Goal: Task Accomplishment & Management: Complete application form

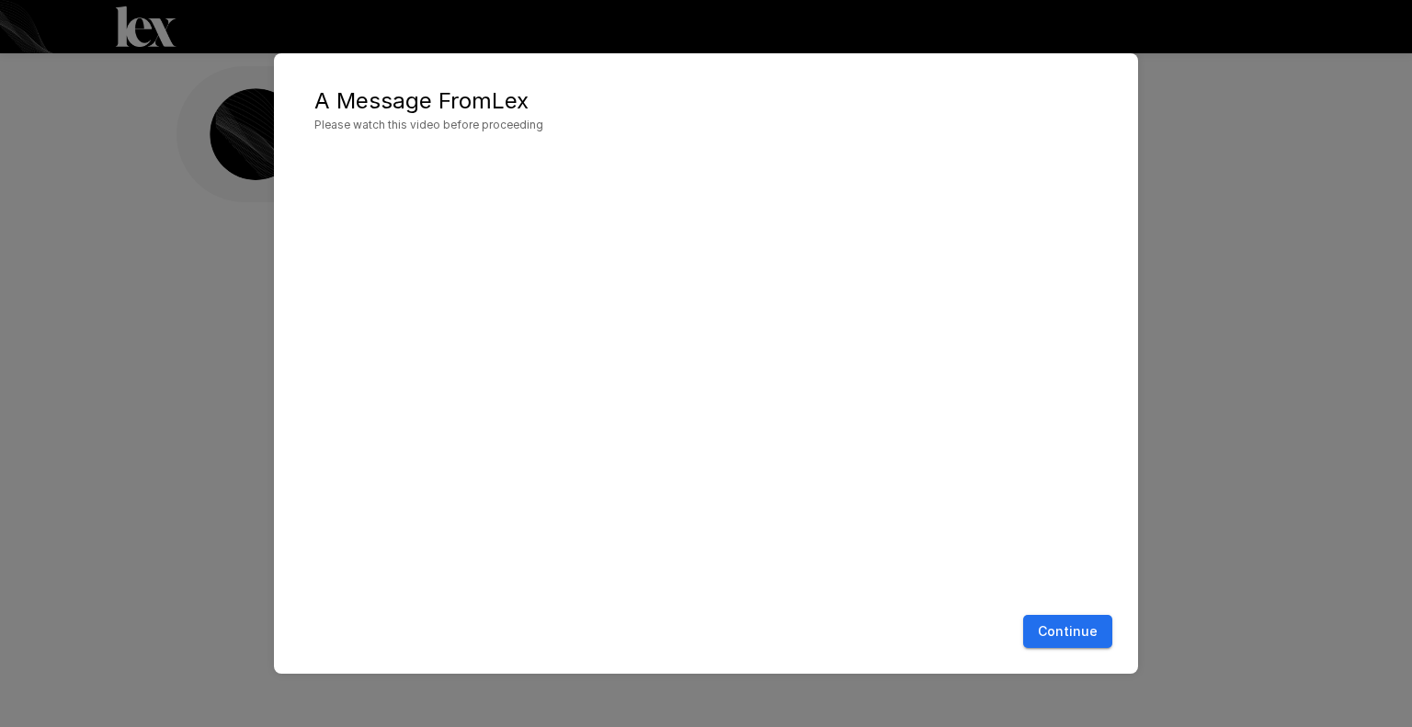
click at [1073, 632] on button "Continue" at bounding box center [1067, 632] width 89 height 34
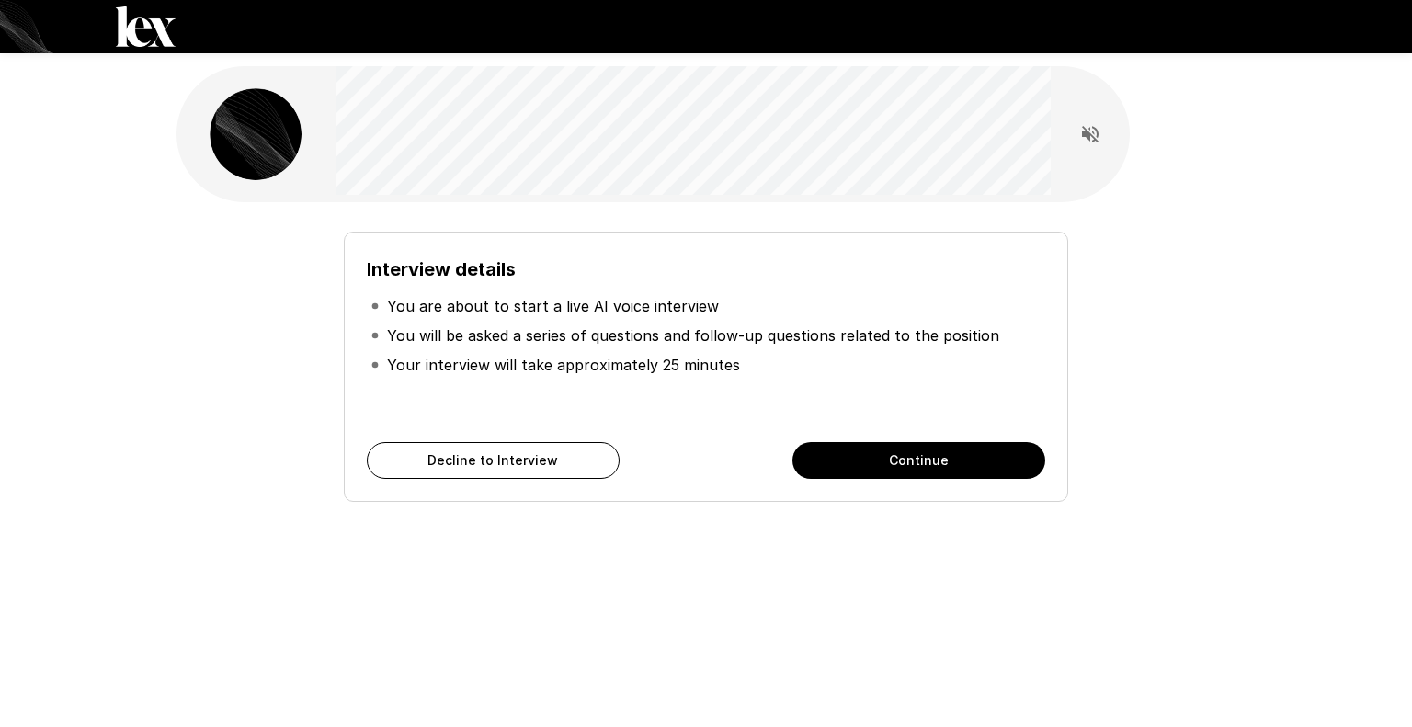
click at [912, 467] on button "Continue" at bounding box center [918, 460] width 253 height 37
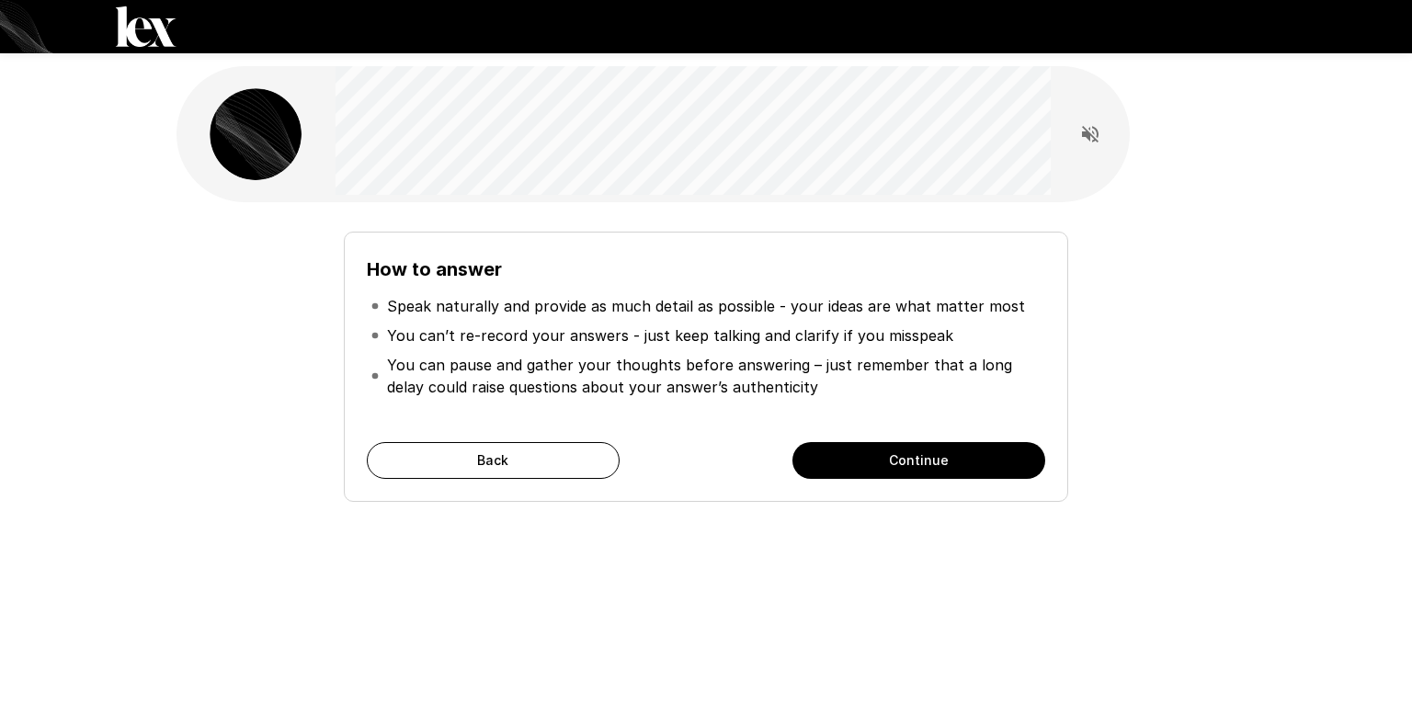
click at [852, 466] on button "Continue" at bounding box center [918, 460] width 253 height 37
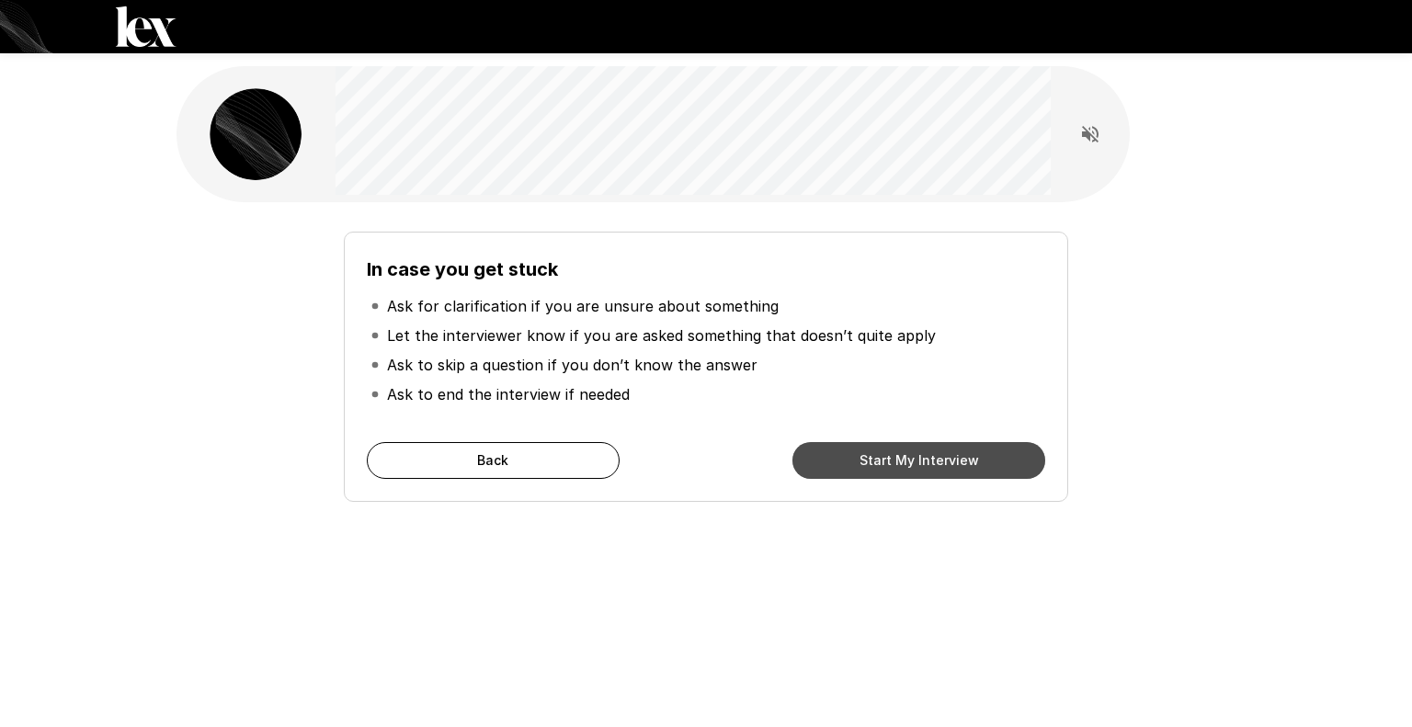
click at [838, 465] on button "Start My Interview" at bounding box center [918, 460] width 253 height 37
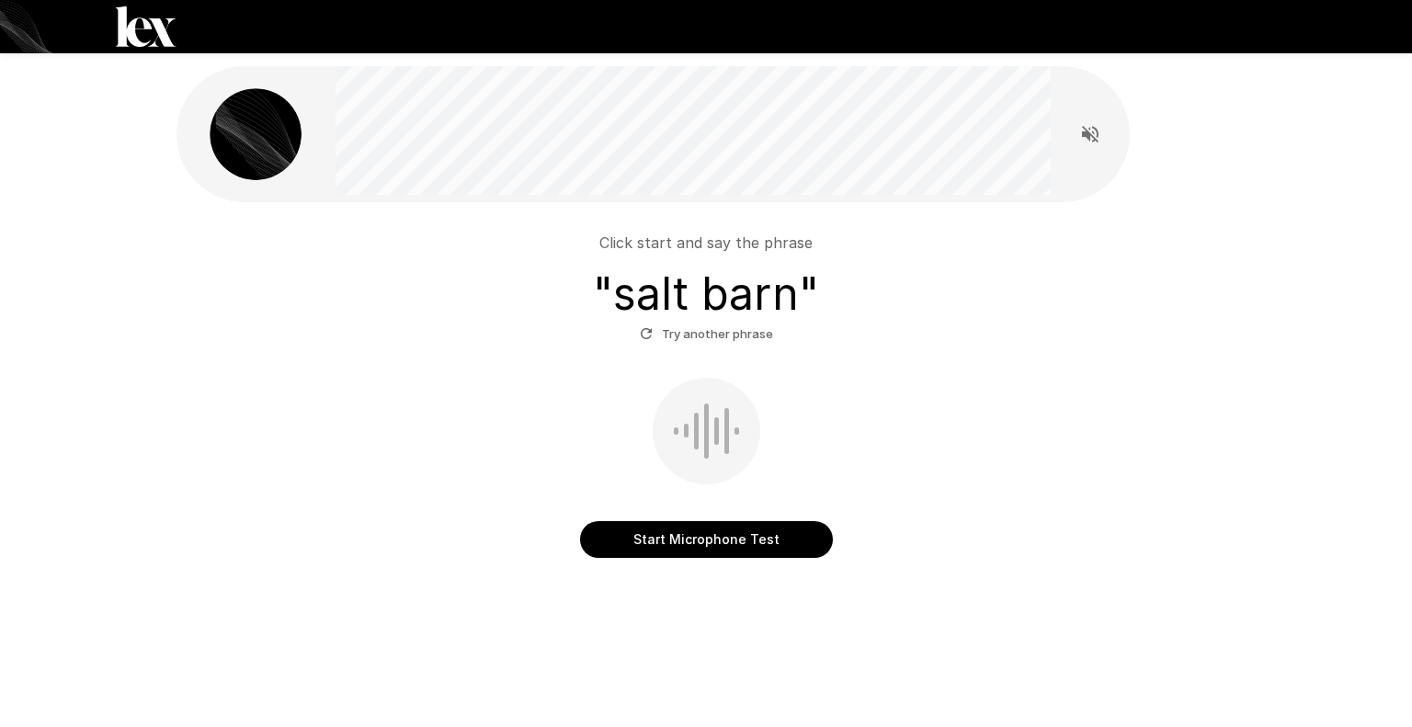
click at [695, 539] on button "Start Microphone Test" at bounding box center [706, 539] width 253 height 37
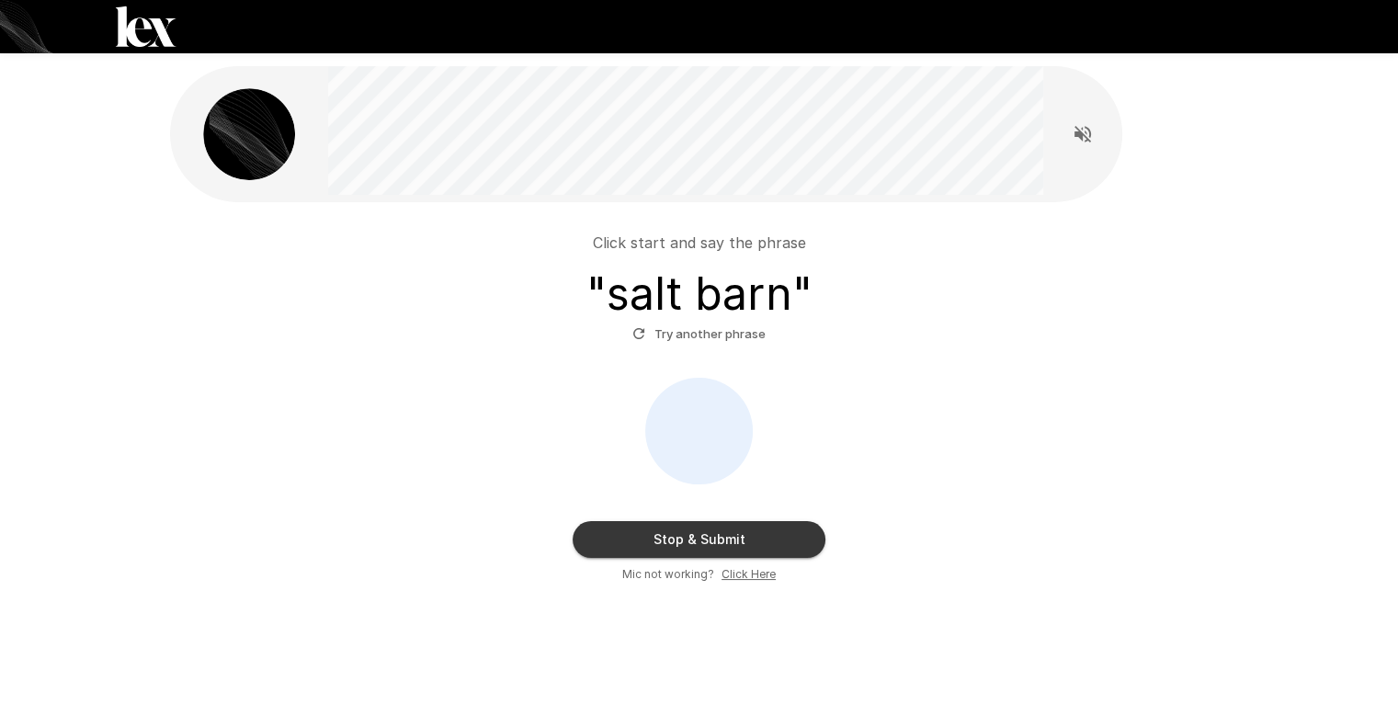
click at [684, 538] on button "Stop & Submit" at bounding box center [699, 539] width 253 height 37
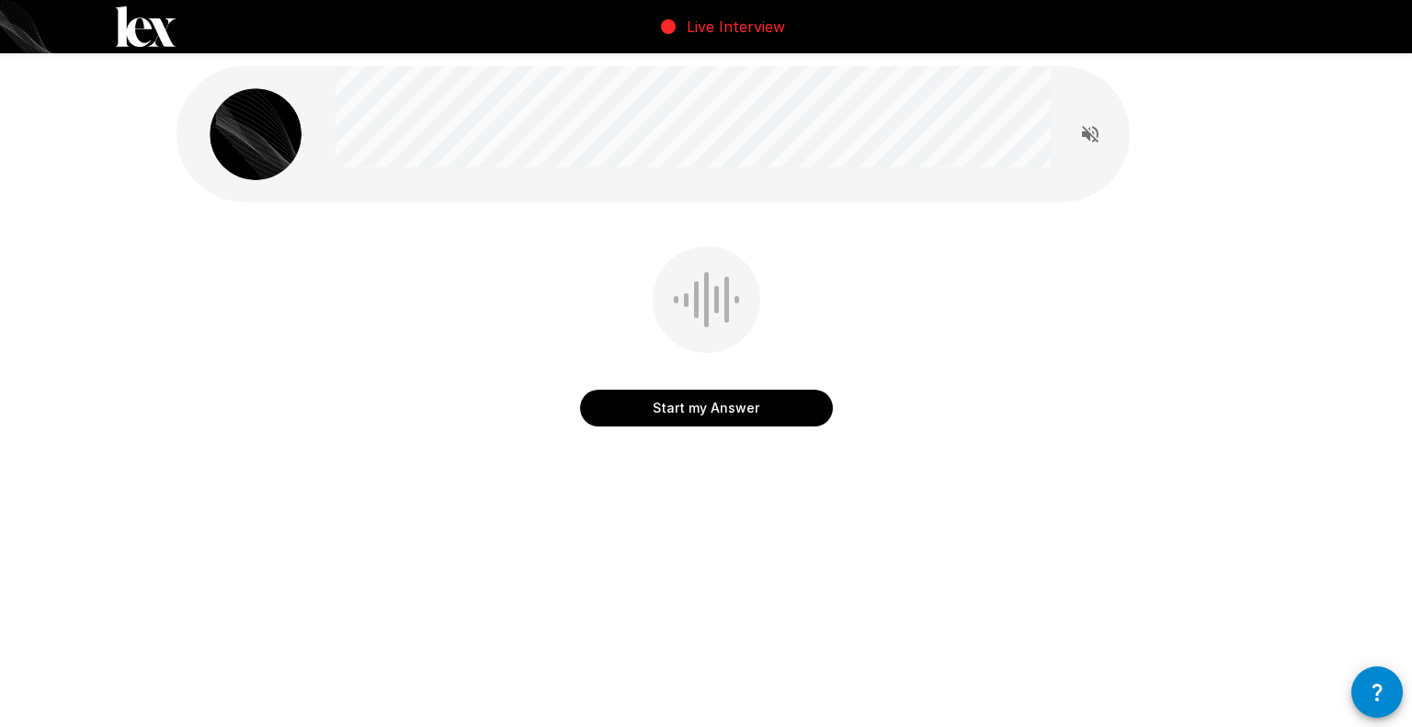
click at [677, 417] on button "Start my Answer" at bounding box center [706, 408] width 253 height 37
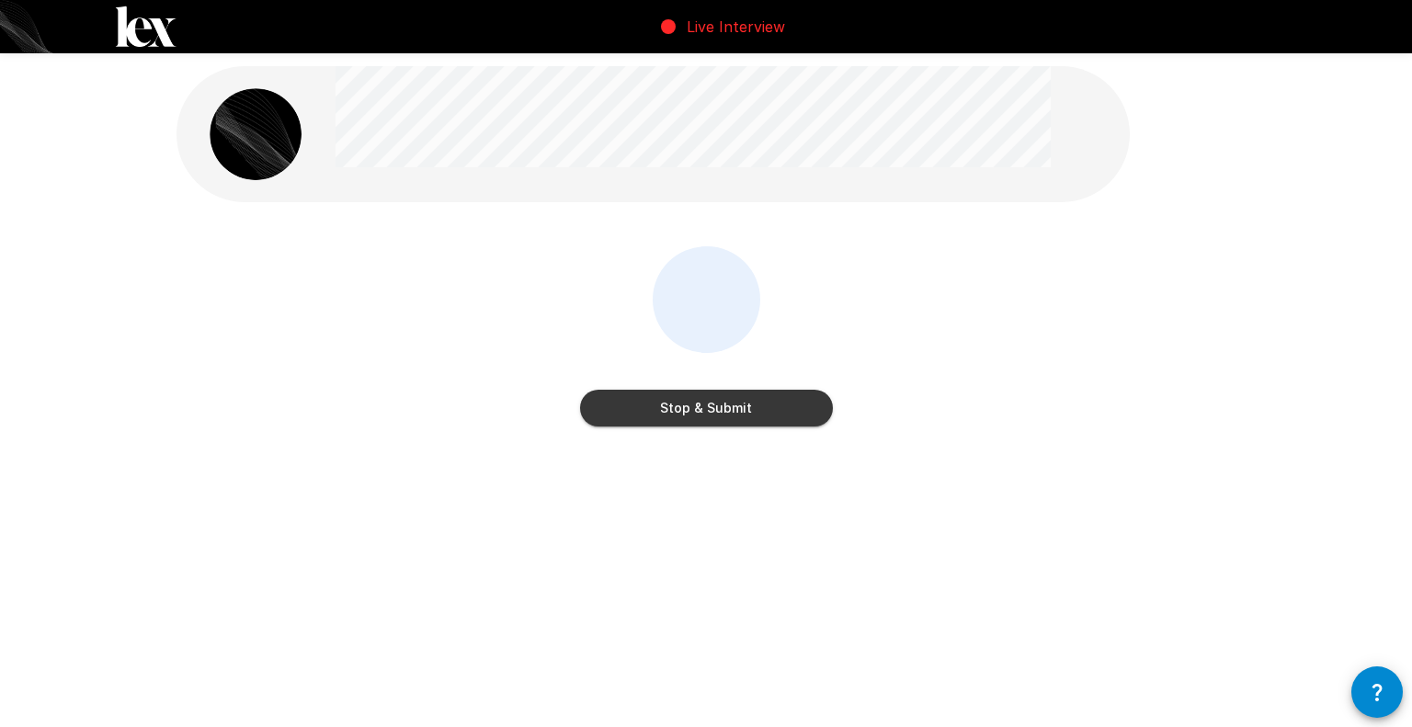
click at [746, 404] on button "Stop & Submit" at bounding box center [706, 408] width 253 height 37
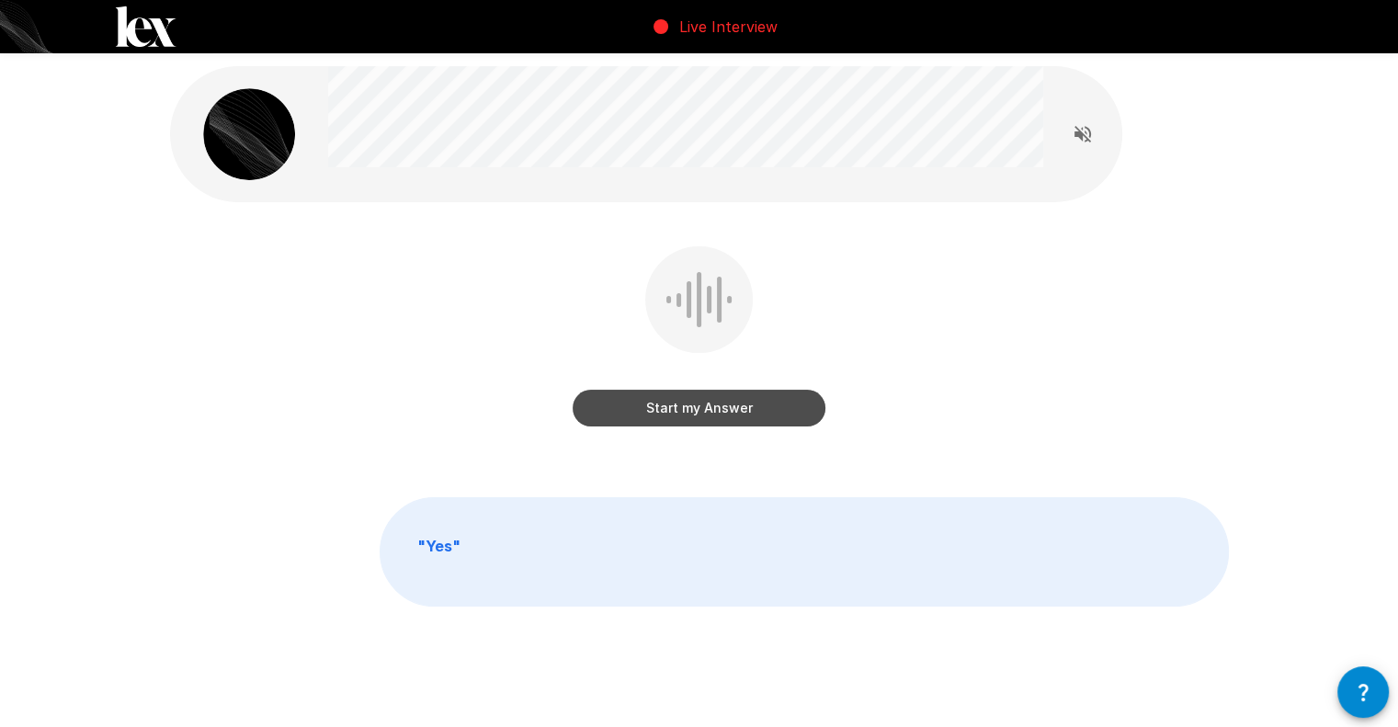
click at [678, 416] on button "Start my Answer" at bounding box center [699, 408] width 253 height 37
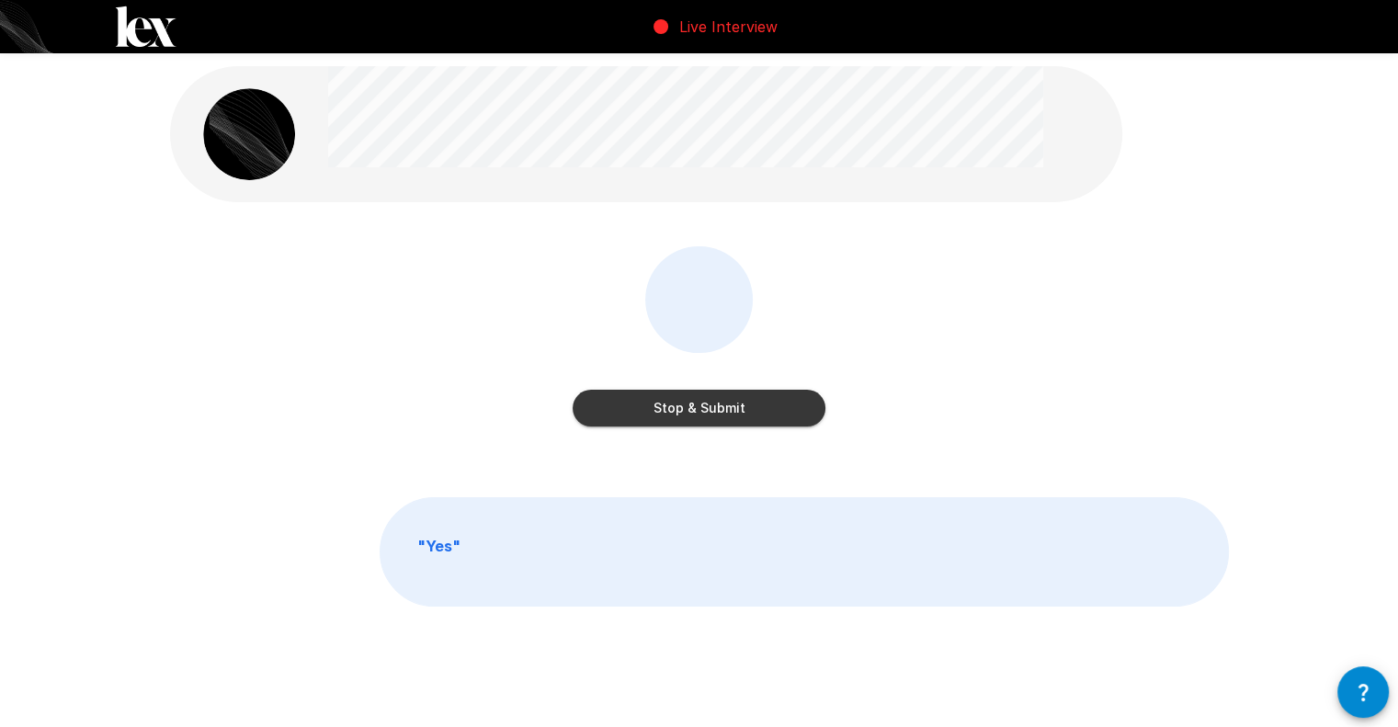
click at [673, 413] on button "Stop & Submit" at bounding box center [699, 408] width 253 height 37
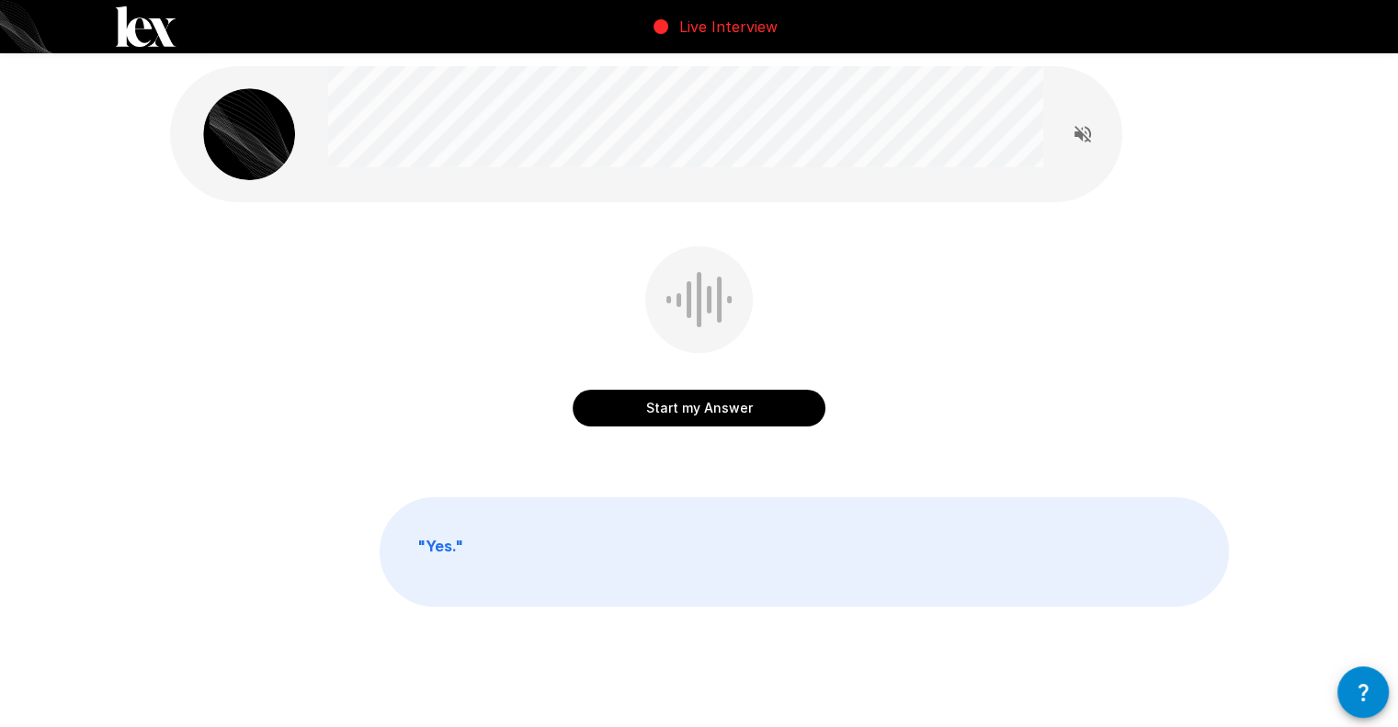
click at [662, 408] on button "Start my Answer" at bounding box center [699, 408] width 253 height 37
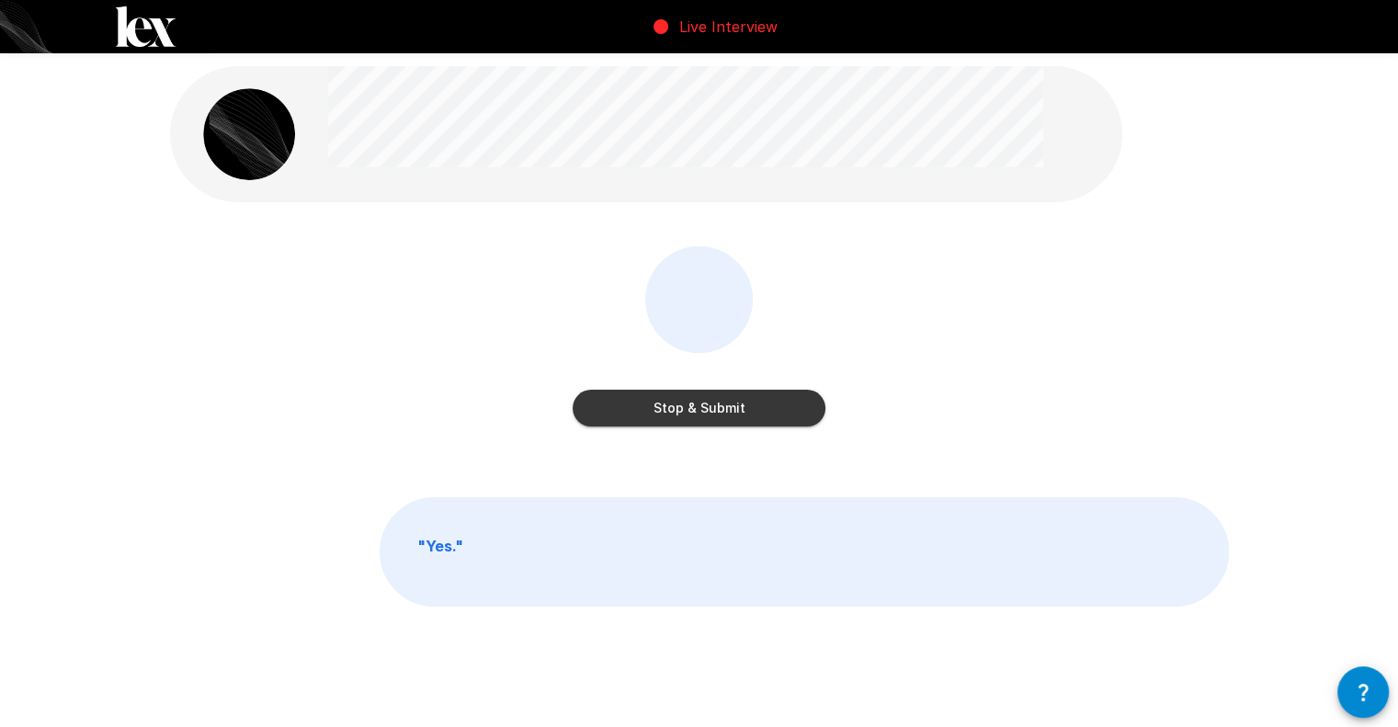
click at [723, 404] on button "Stop & Submit" at bounding box center [699, 408] width 253 height 37
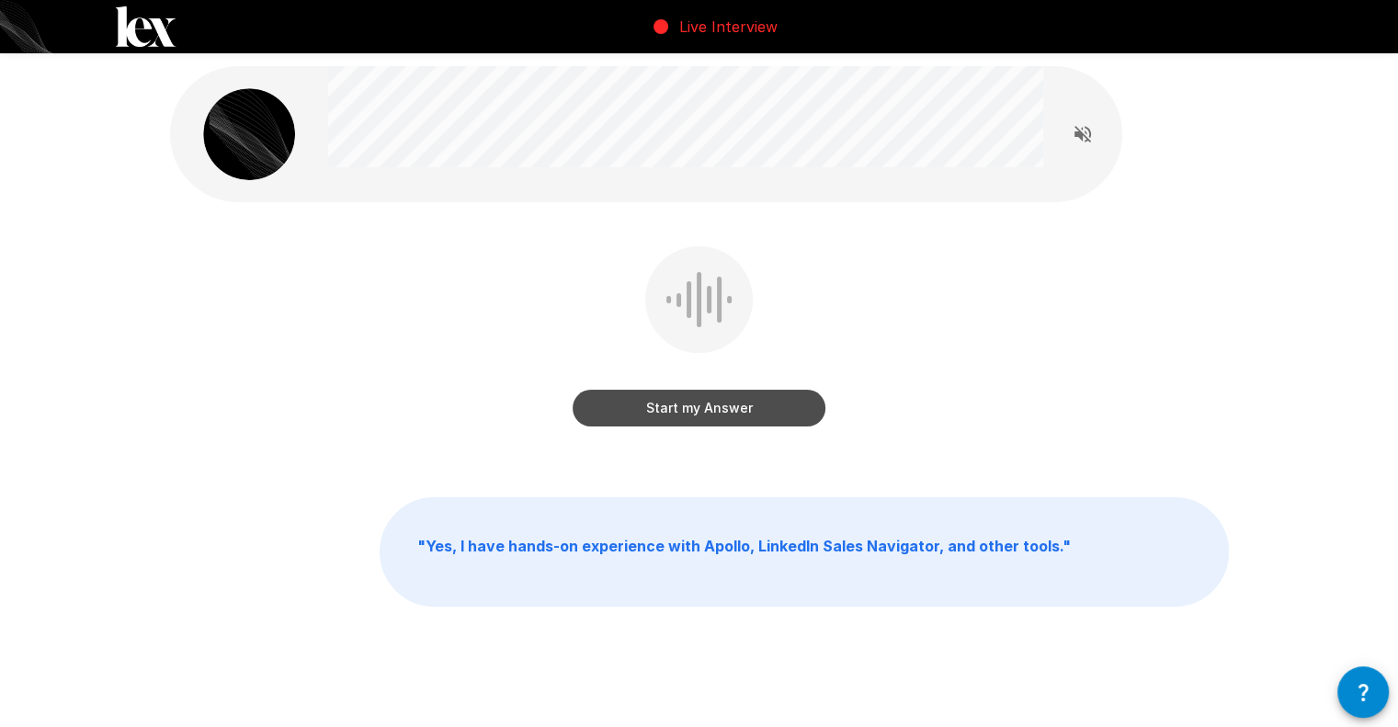
click at [700, 404] on button "Start my Answer" at bounding box center [699, 408] width 253 height 37
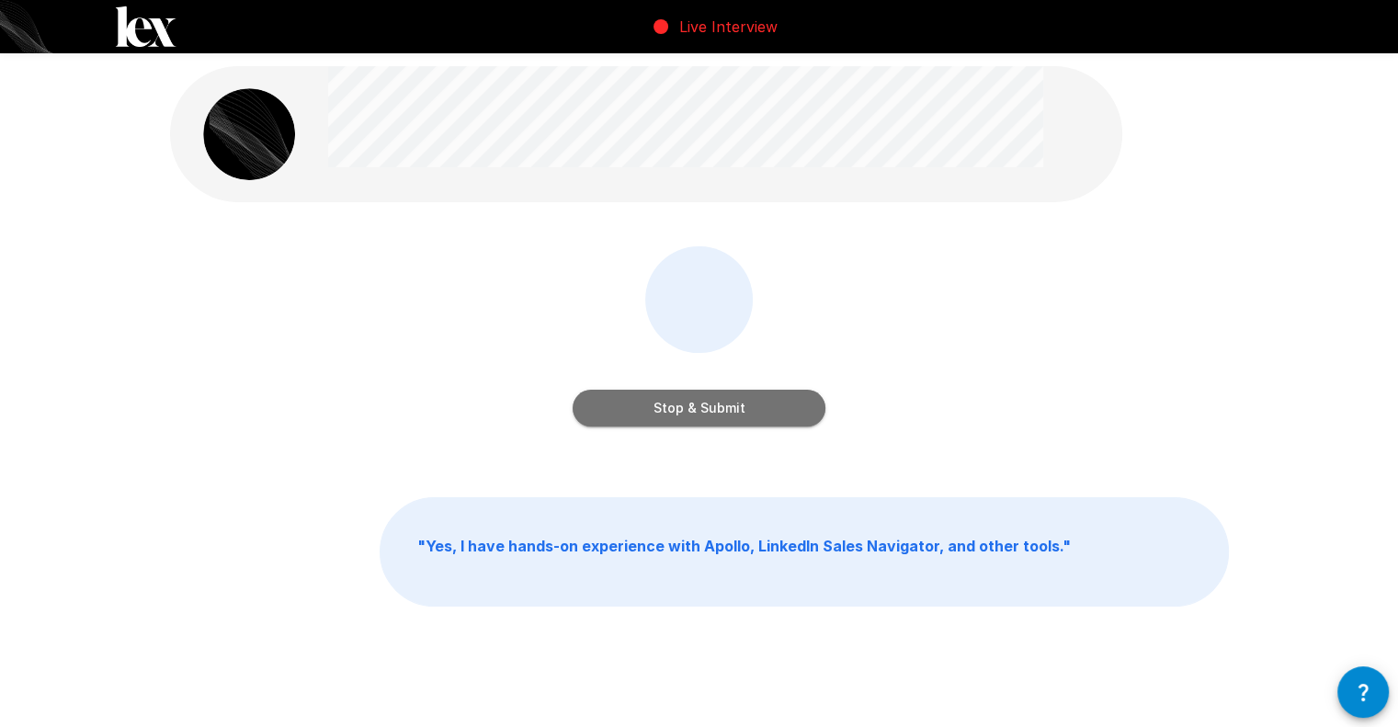
click at [716, 408] on button "Stop & Submit" at bounding box center [699, 408] width 253 height 37
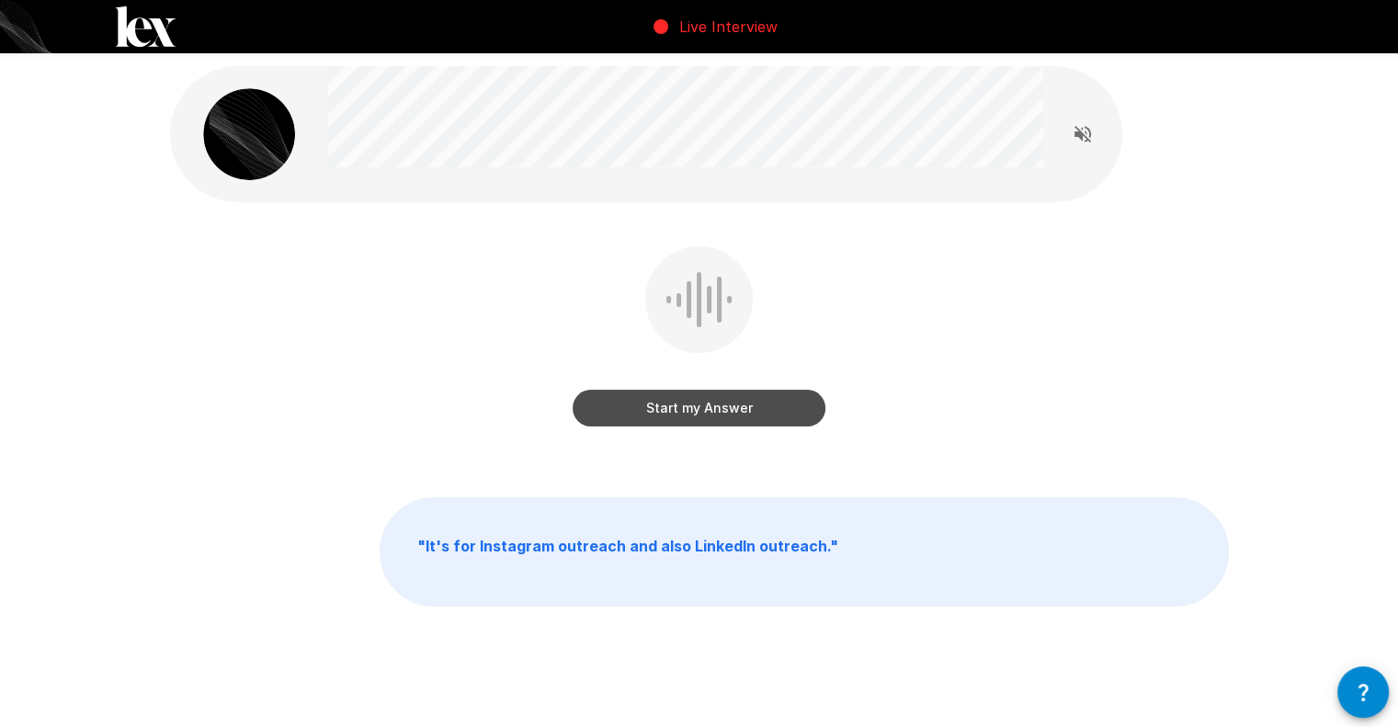
click at [699, 414] on button "Start my Answer" at bounding box center [699, 408] width 253 height 37
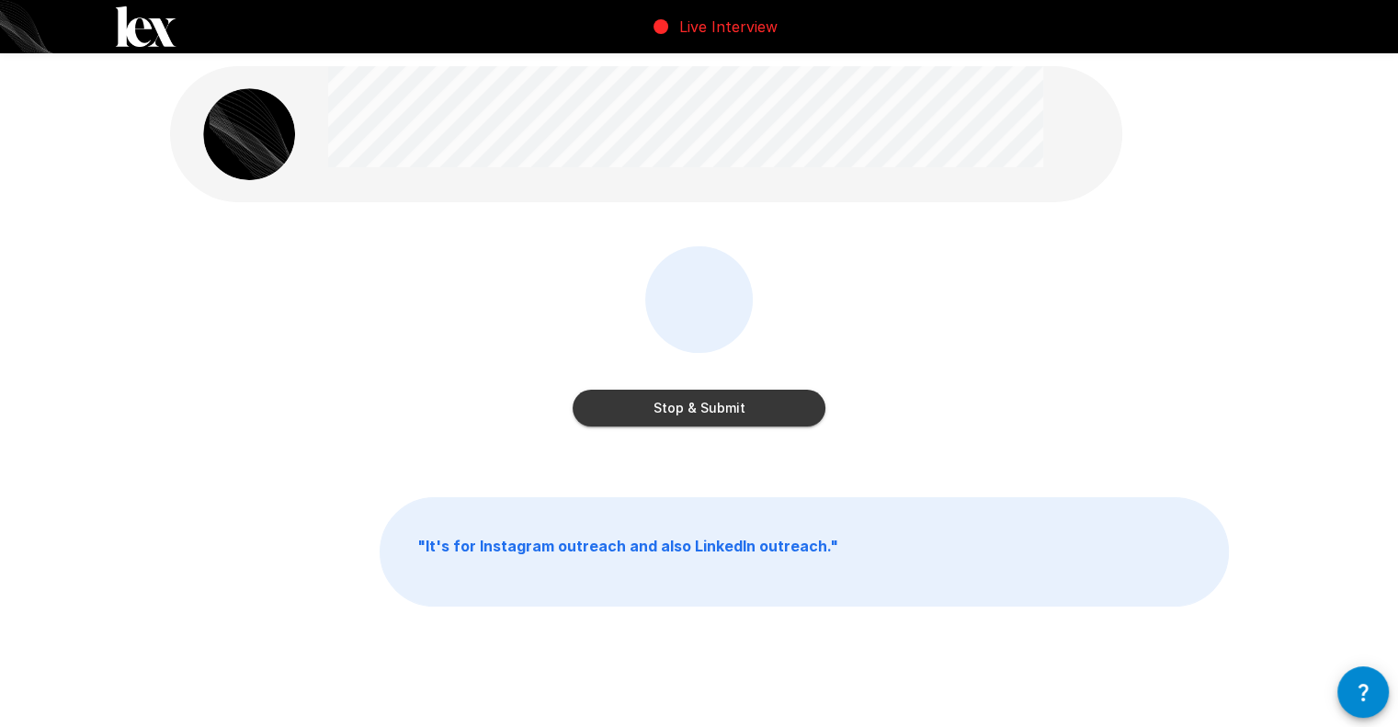
click at [703, 415] on button "Stop & Submit" at bounding box center [699, 408] width 253 height 37
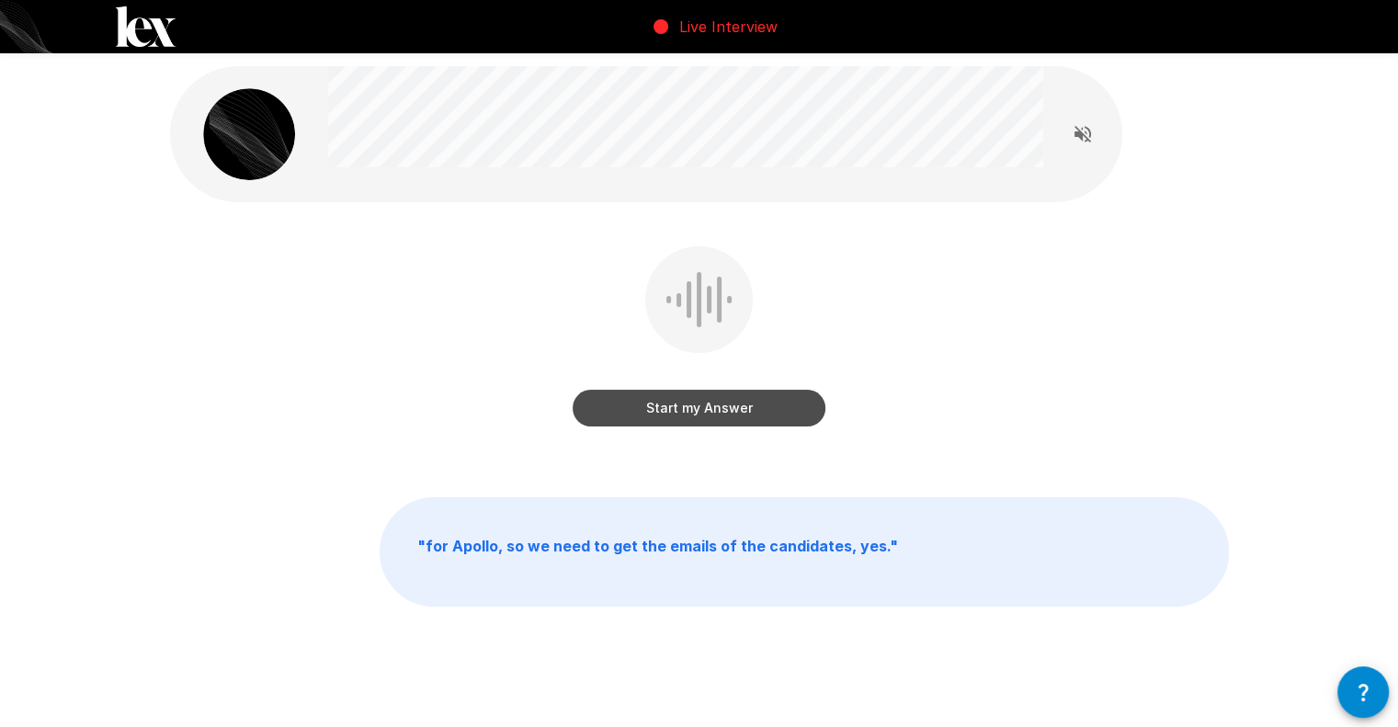
click at [676, 404] on button "Start my Answer" at bounding box center [699, 408] width 253 height 37
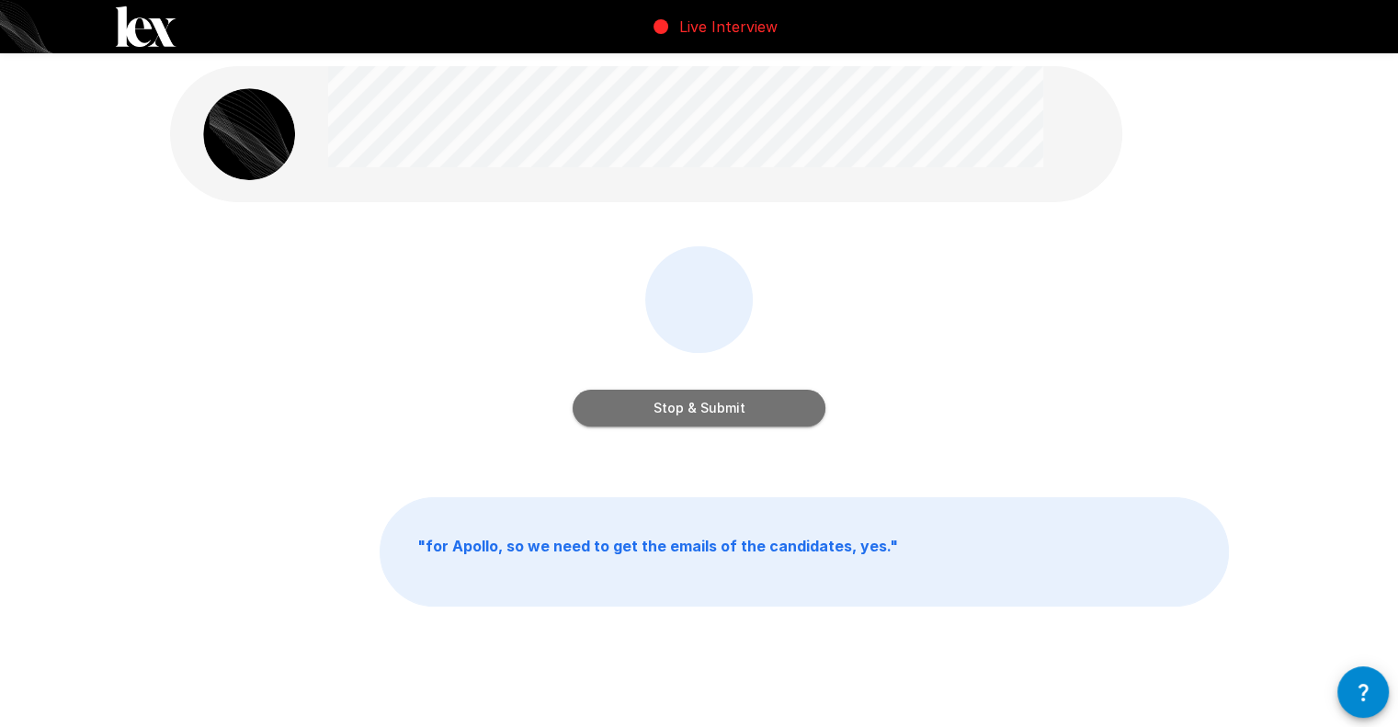
click at [722, 415] on button "Stop & Submit" at bounding box center [699, 408] width 253 height 37
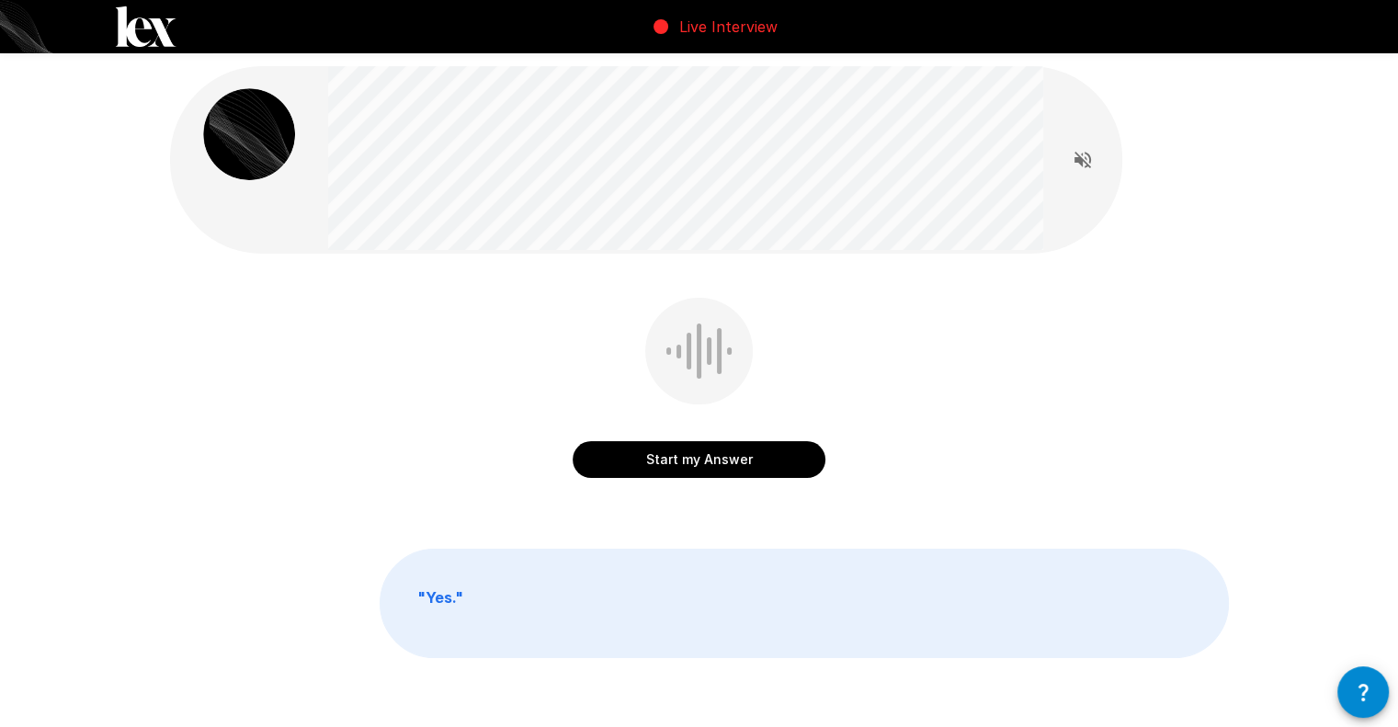
click at [717, 459] on button "Start my Answer" at bounding box center [699, 459] width 253 height 37
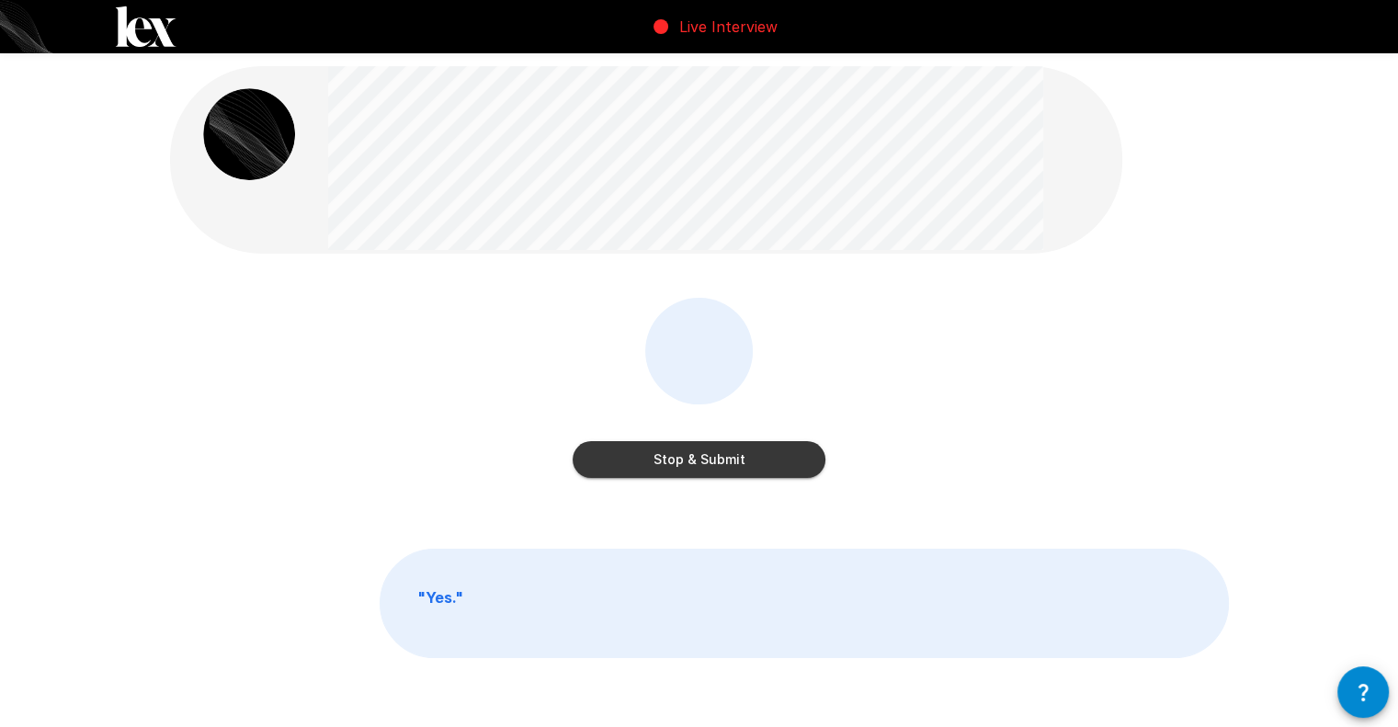
click at [679, 462] on button "Stop & Submit" at bounding box center [699, 459] width 253 height 37
